Goal: Find specific page/section: Find specific page/section

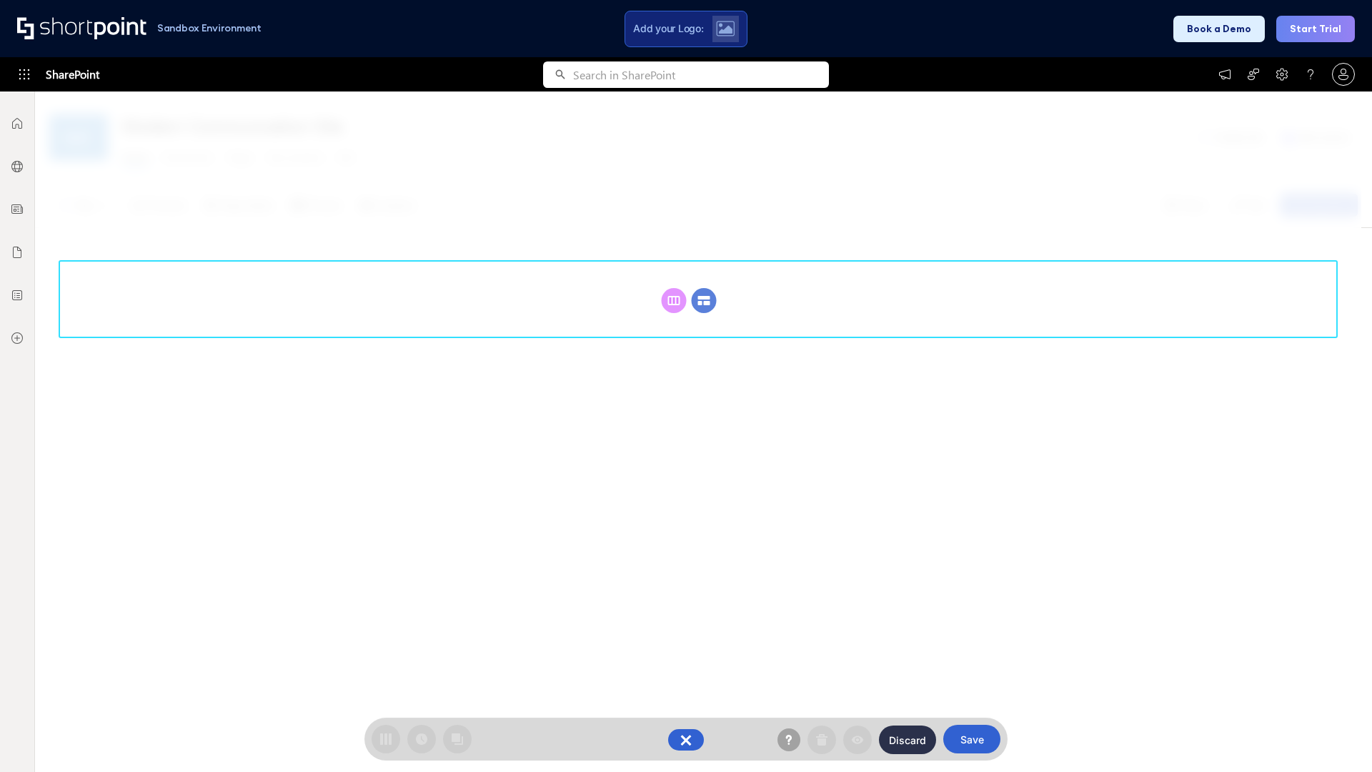
scroll to position [197, 0]
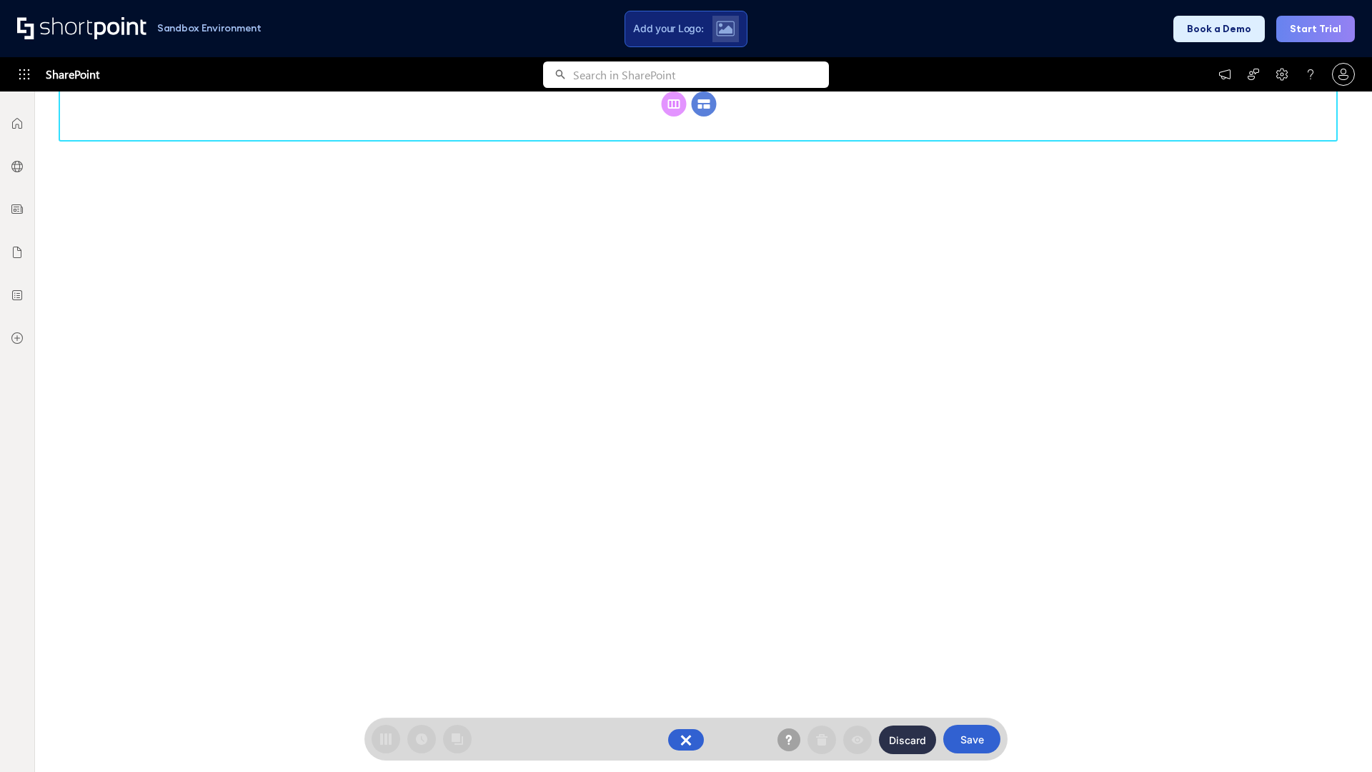
click at [704, 117] on circle at bounding box center [704, 103] width 25 height 25
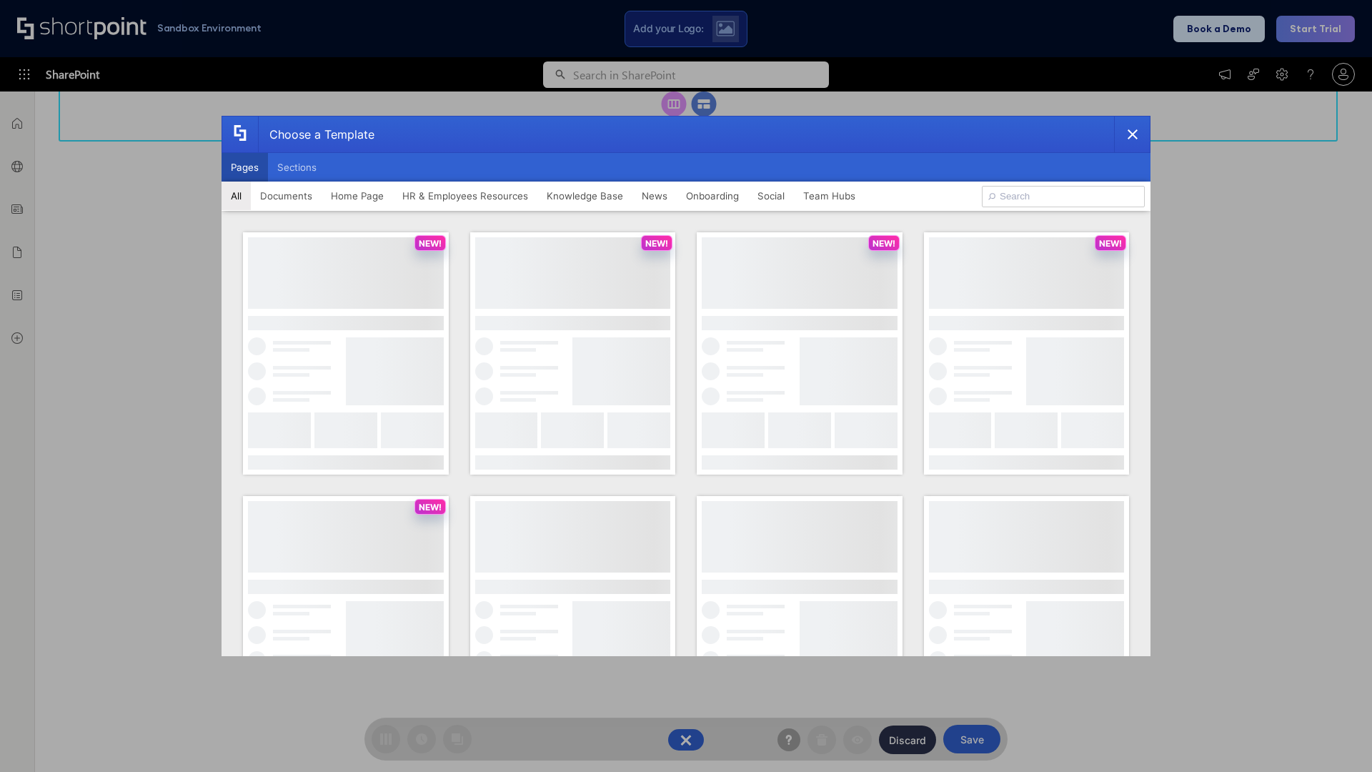
scroll to position [0, 0]
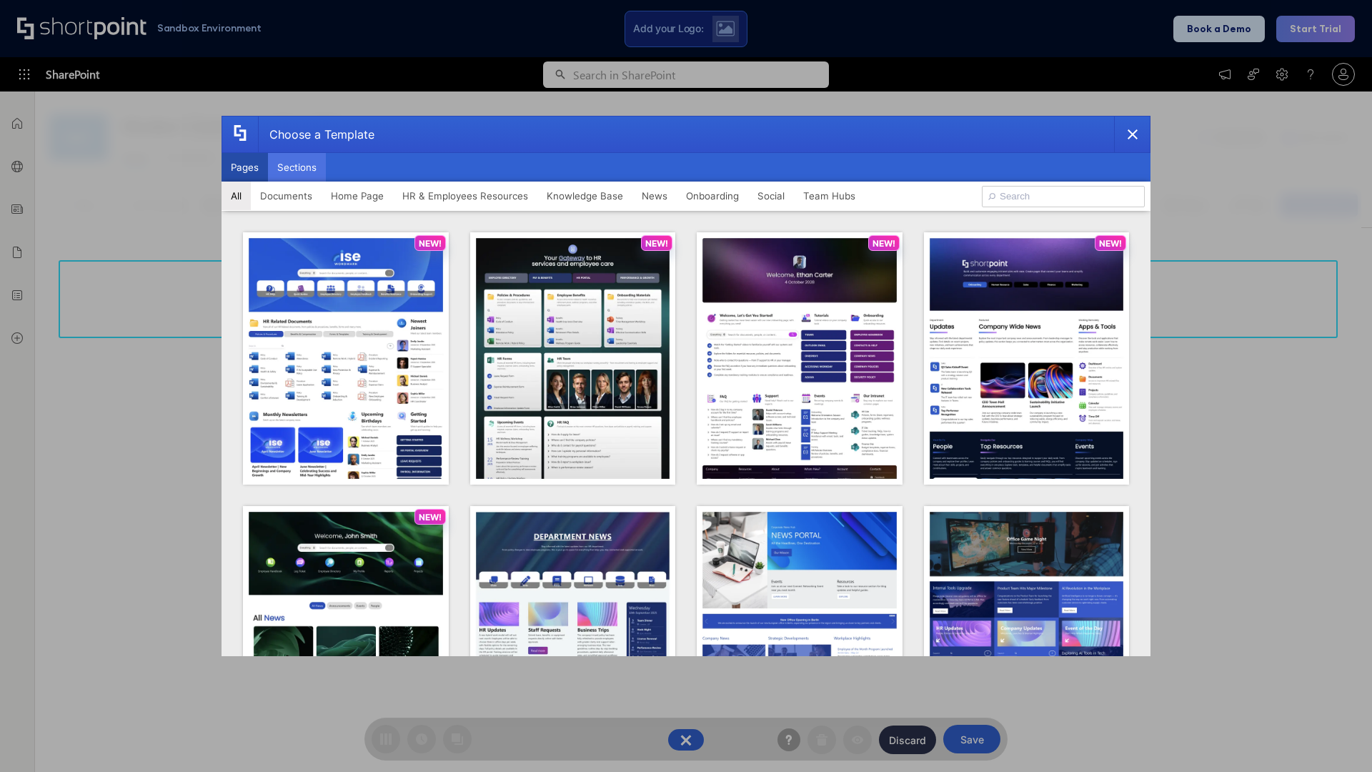
click at [297, 167] on button "Sections" at bounding box center [297, 167] width 58 height 29
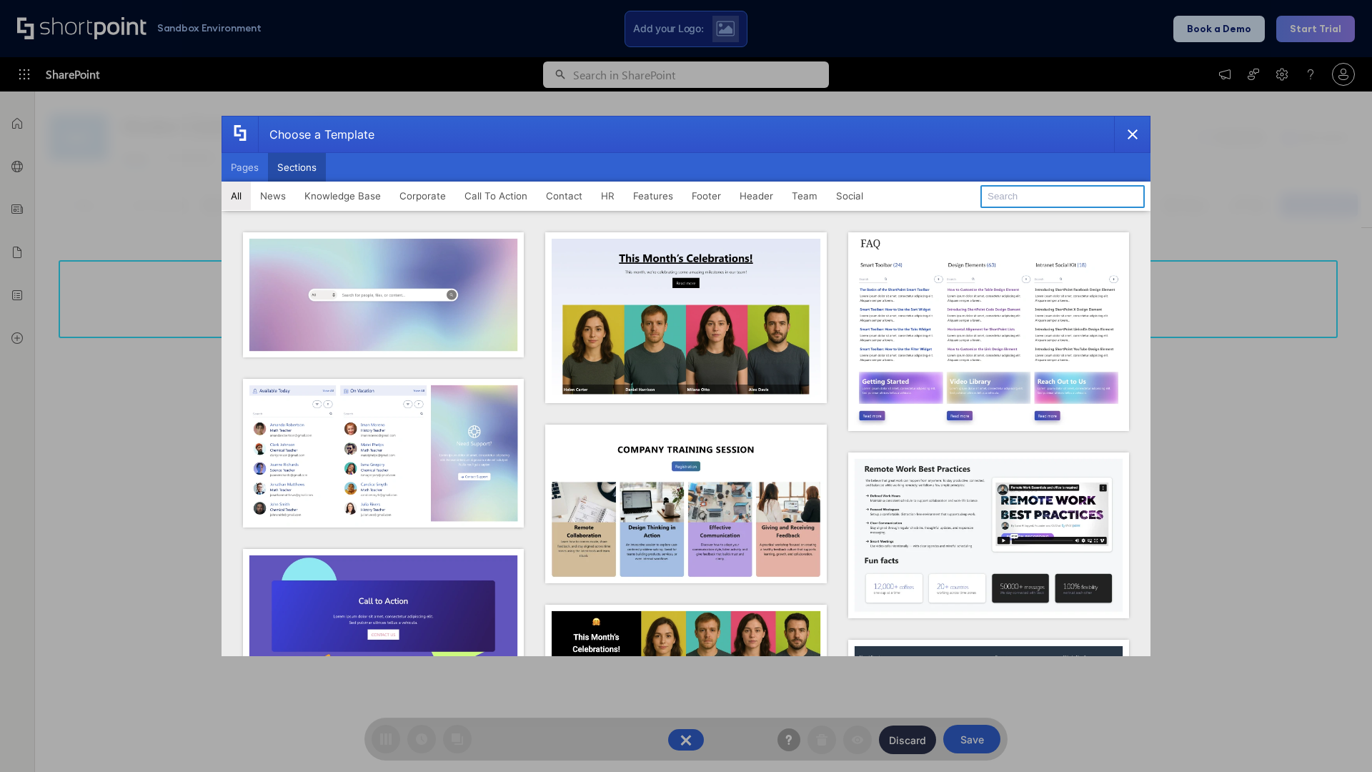
type input "Employees Hub HR"
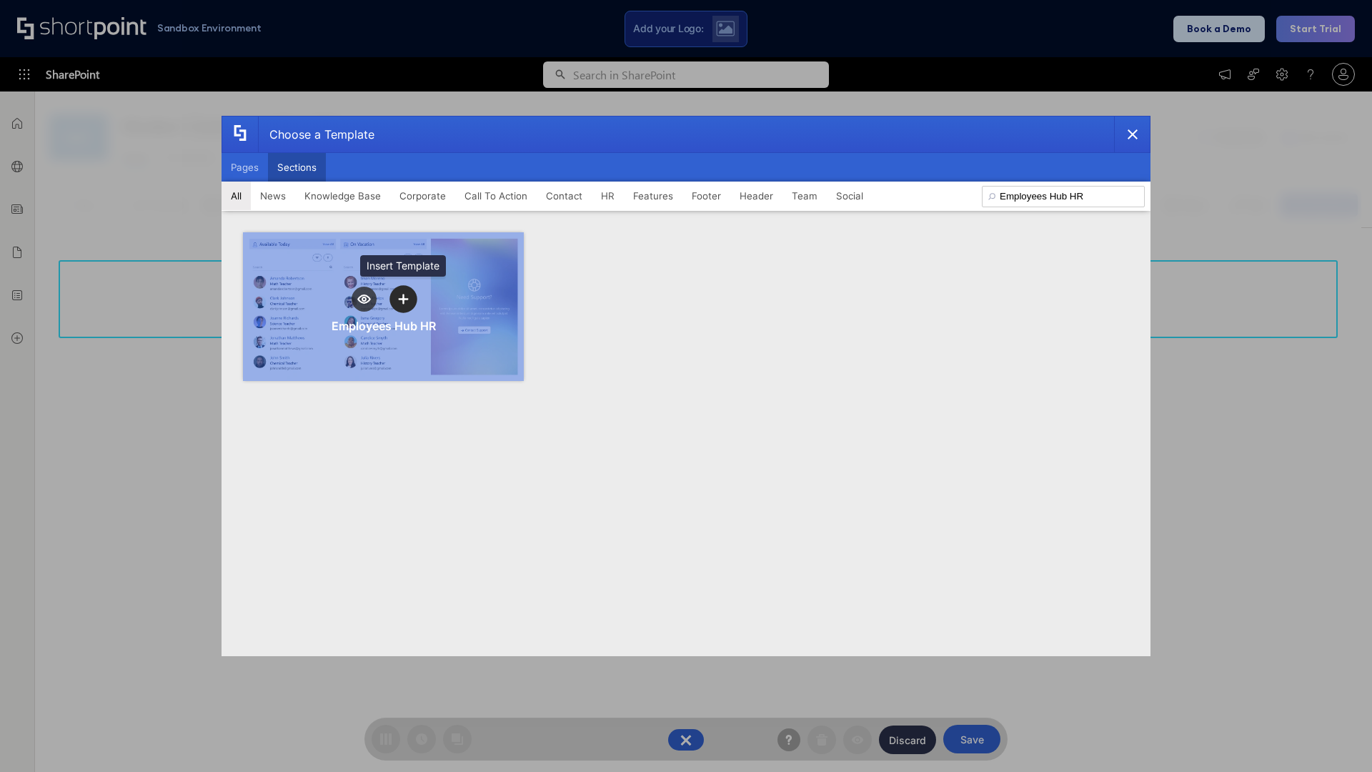
click at [403, 299] on icon "template selector" at bounding box center [403, 299] width 10 height 10
